Goal: Task Accomplishment & Management: Use online tool/utility

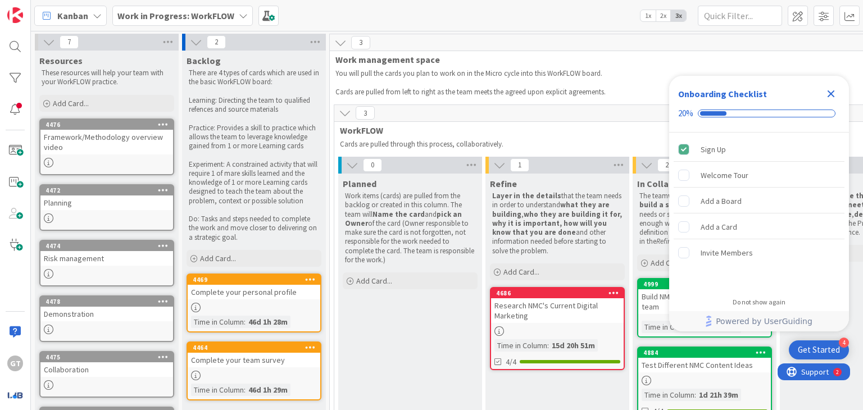
click at [649, 306] on div "Build NMC Marketing Strategy with team" at bounding box center [704, 301] width 133 height 25
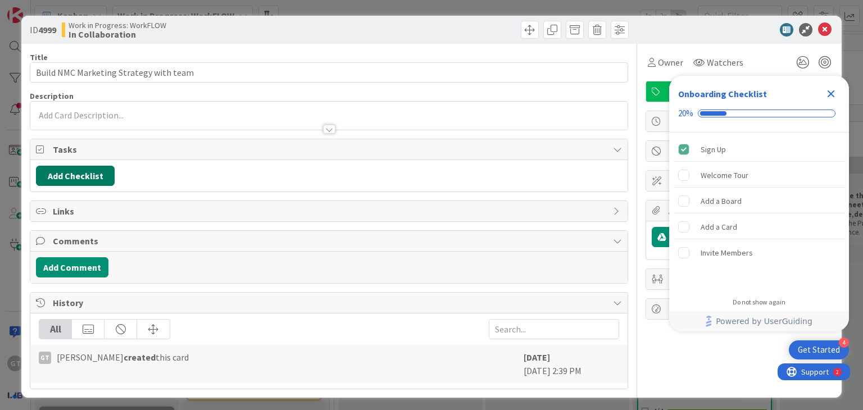
click at [91, 169] on button "Add Checklist" at bounding box center [75, 176] width 79 height 20
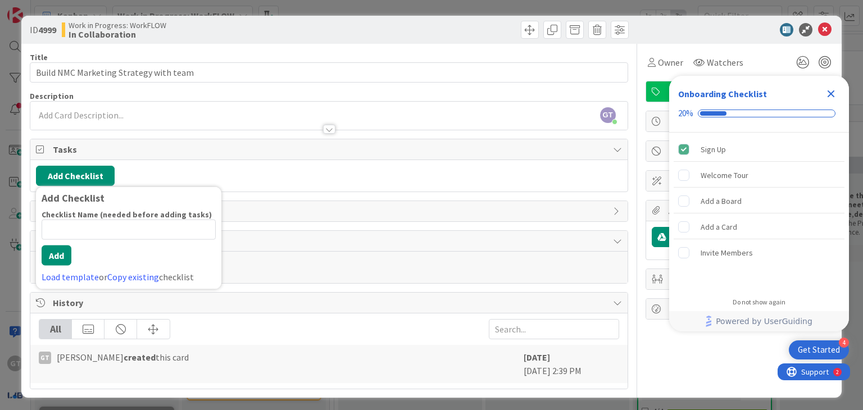
click at [80, 222] on input at bounding box center [129, 230] width 174 height 20
click at [48, 248] on button "Add" at bounding box center [57, 255] width 30 height 20
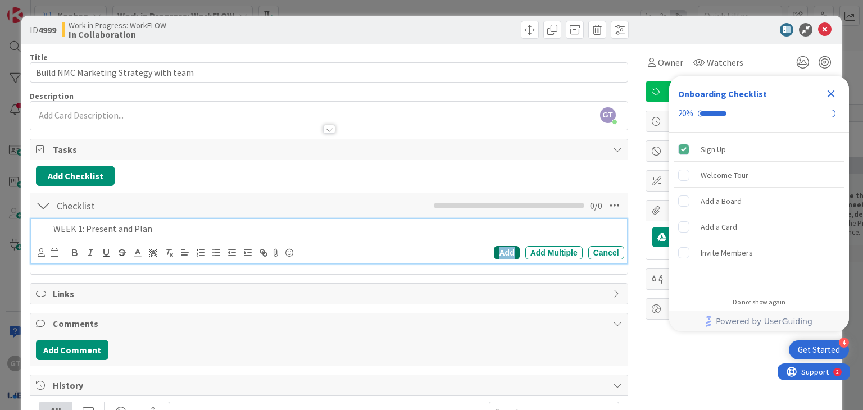
click at [494, 252] on div "Add" at bounding box center [506, 252] width 25 height 13
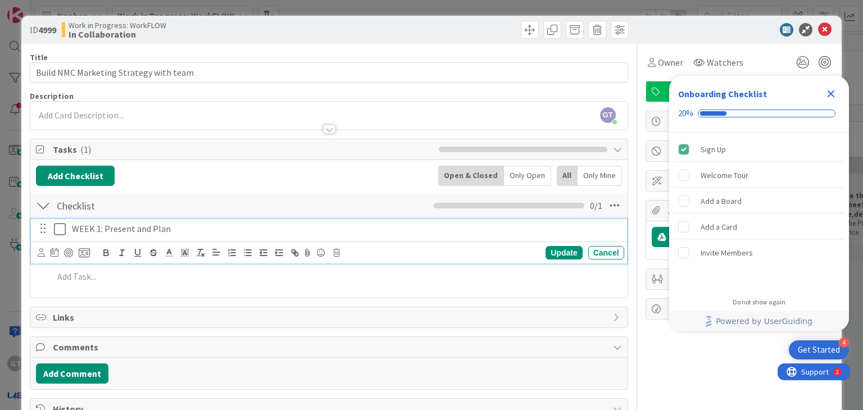
click at [117, 227] on p "WEEK 1: Present and Plan" at bounding box center [346, 228] width 548 height 13
click at [90, 226] on p "WEEK 1: Present and Plan" at bounding box center [346, 228] width 548 height 13
click at [559, 252] on div "Update" at bounding box center [563, 252] width 37 height 13
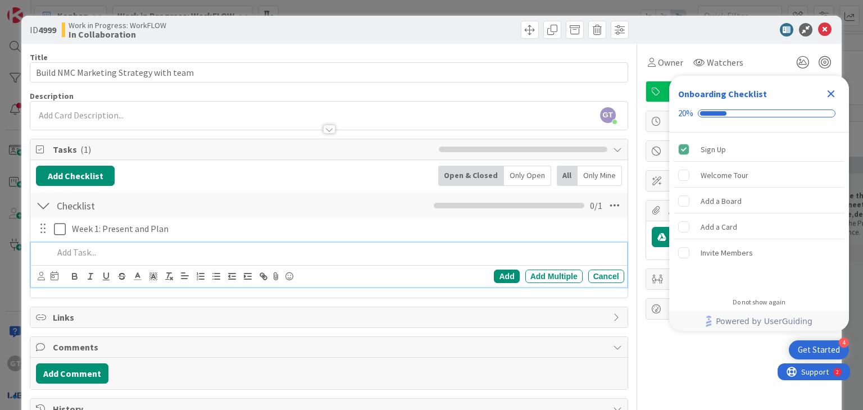
click at [85, 251] on p at bounding box center [336, 252] width 566 height 13
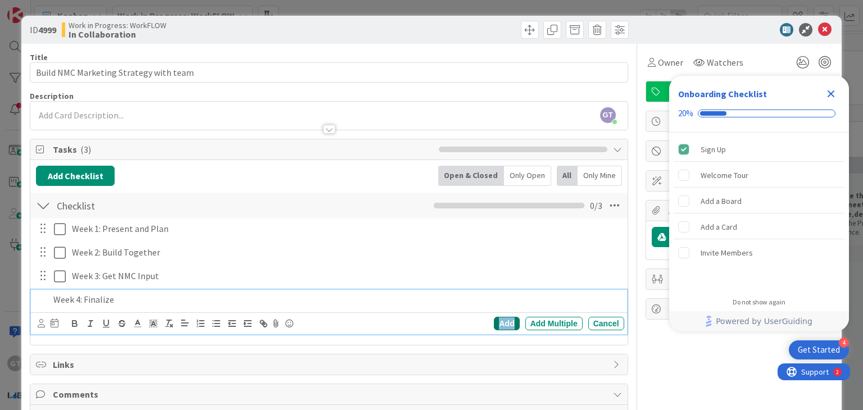
click at [495, 323] on div "Add" at bounding box center [506, 323] width 25 height 13
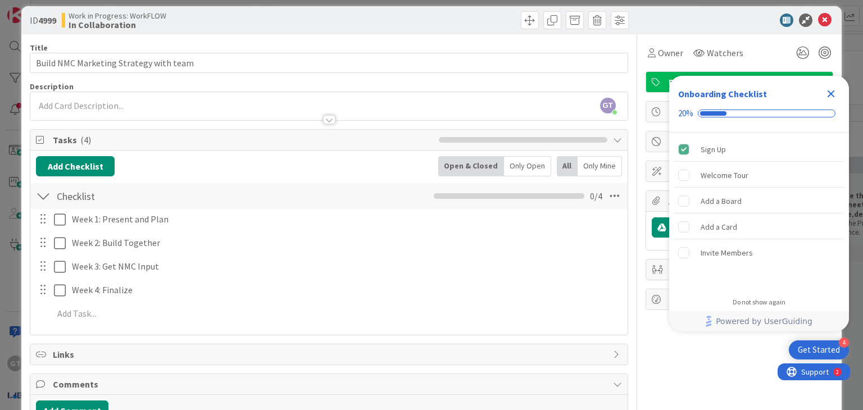
scroll to position [1, 0]
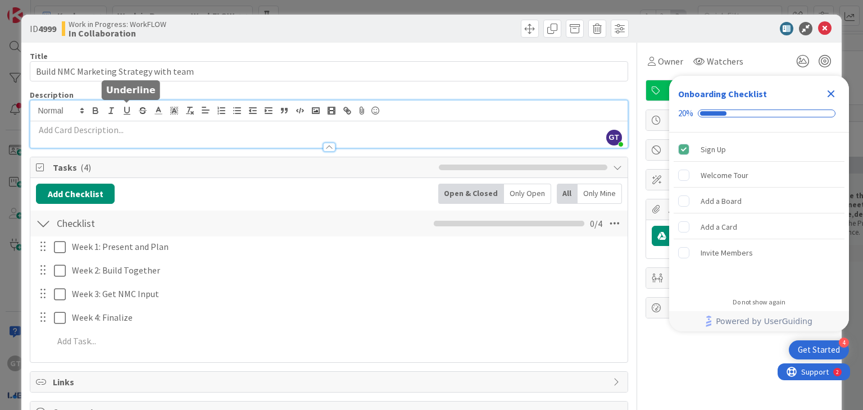
click at [130, 115] on div "GT [PERSON_NAME] joined 2 m ago" at bounding box center [328, 124] width 597 height 47
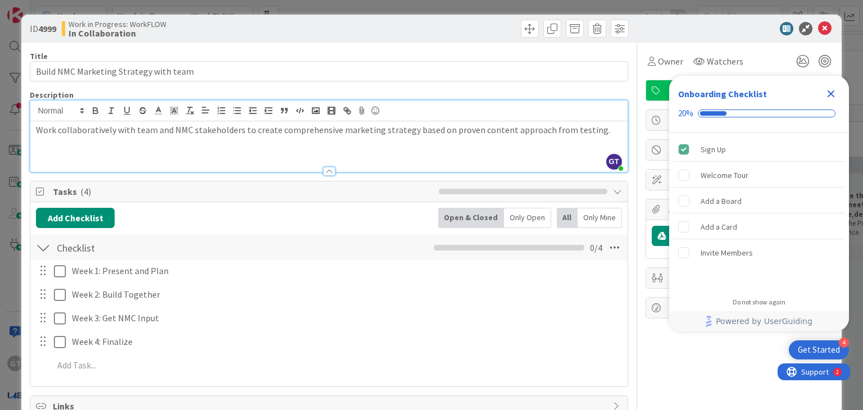
click at [90, 156] on div "Work collaboratively with team and NMC stakeholders to create comprehensive mar…" at bounding box center [328, 146] width 597 height 51
click at [583, 132] on p "Work collaboratively with team and NMC stakeholders to create comprehensive mar…" at bounding box center [328, 130] width 585 height 13
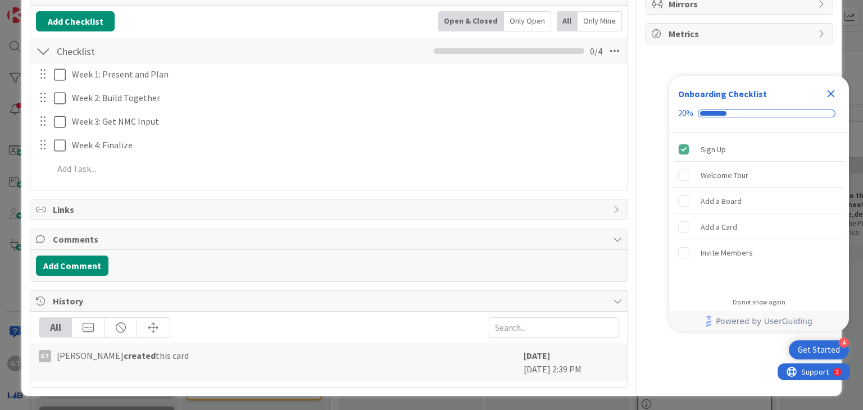
scroll to position [0, 0]
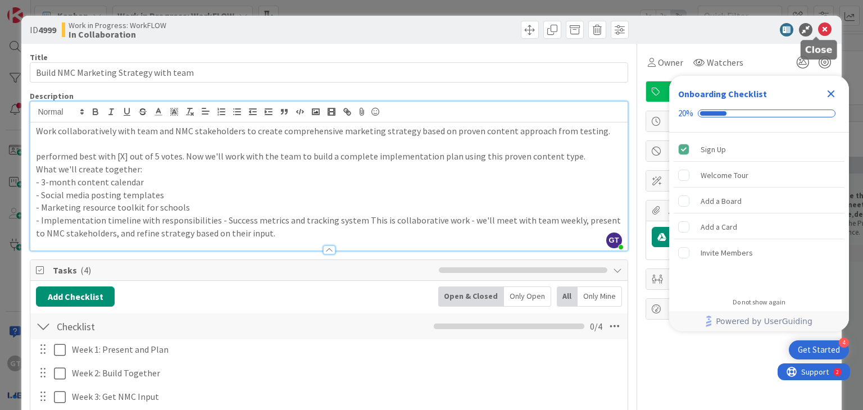
click at [818, 23] on icon at bounding box center [824, 29] width 13 height 13
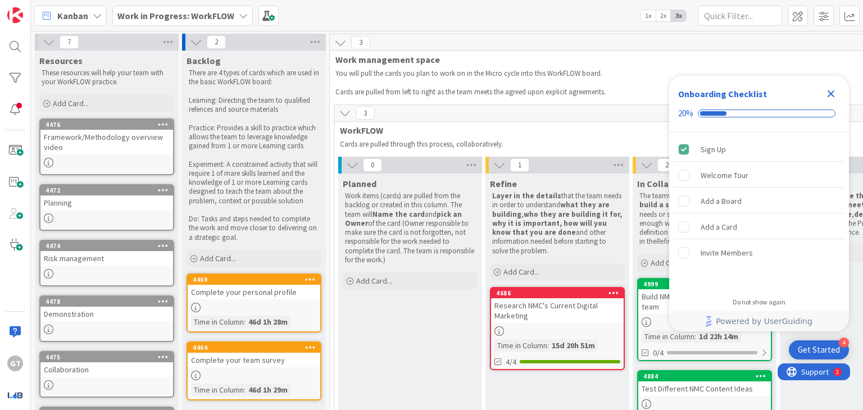
click at [643, 325] on icon at bounding box center [646, 322] width 10 height 10
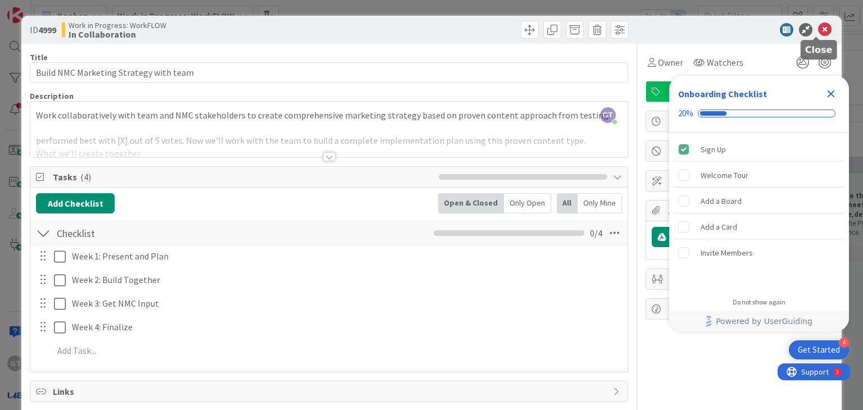
click at [818, 35] on icon at bounding box center [824, 29] width 13 height 13
